Goal: Transaction & Acquisition: Book appointment/travel/reservation

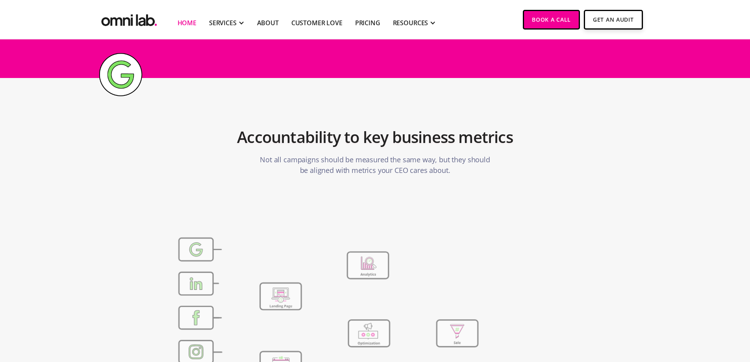
scroll to position [2813, 0]
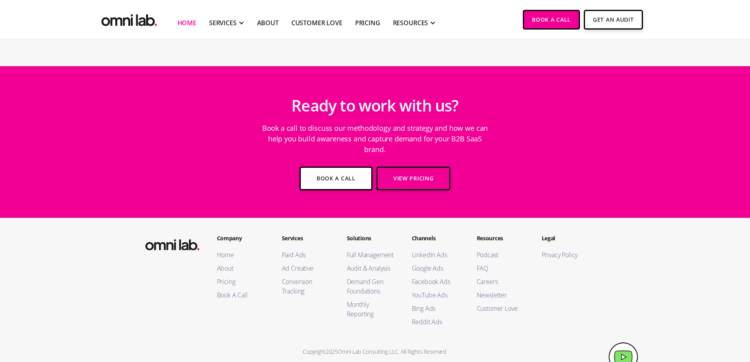
click at [621, 345] on img at bounding box center [624, 357] width 30 height 29
click at [623, 344] on img at bounding box center [624, 357] width 30 height 29
drag, startPoint x: 626, startPoint y: 346, endPoint x: 623, endPoint y: 345, distance: 4.1
click at [623, 345] on img at bounding box center [624, 357] width 30 height 29
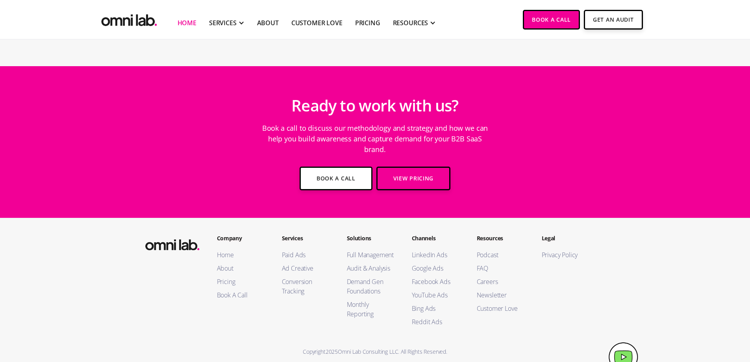
click at [623, 345] on img at bounding box center [624, 357] width 30 height 29
click at [93, 86] on section "Ready to work with us? Book a call to discuss our methodology and strategy and …" at bounding box center [375, 142] width 750 height 152
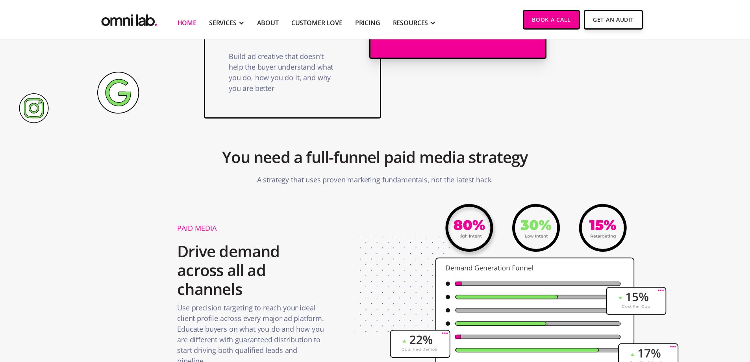
scroll to position [0, 0]
